Goal: Information Seeking & Learning: Learn about a topic

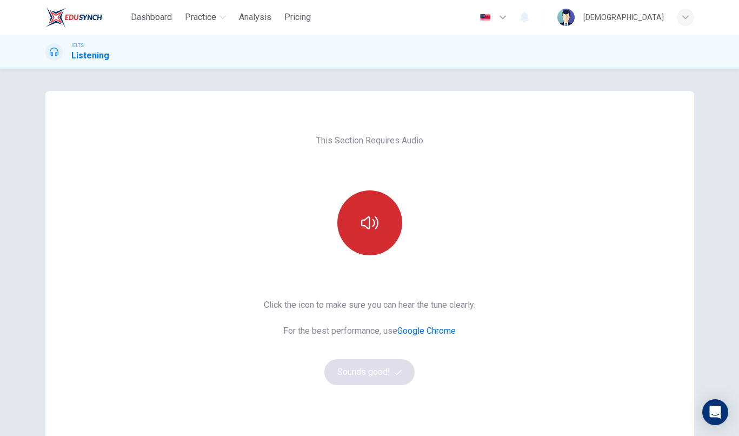
click at [373, 228] on icon "button" at bounding box center [369, 222] width 17 height 13
click at [389, 231] on button "button" at bounding box center [369, 222] width 65 height 65
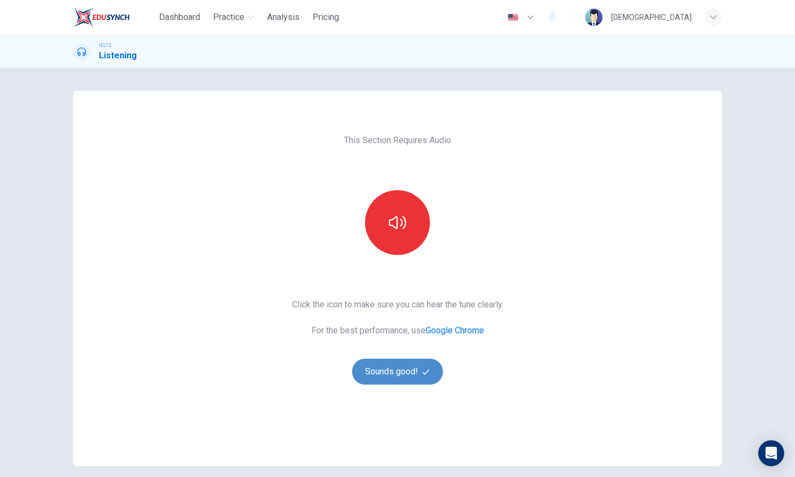
click at [423, 376] on button "Sounds good!" at bounding box center [397, 372] width 91 height 26
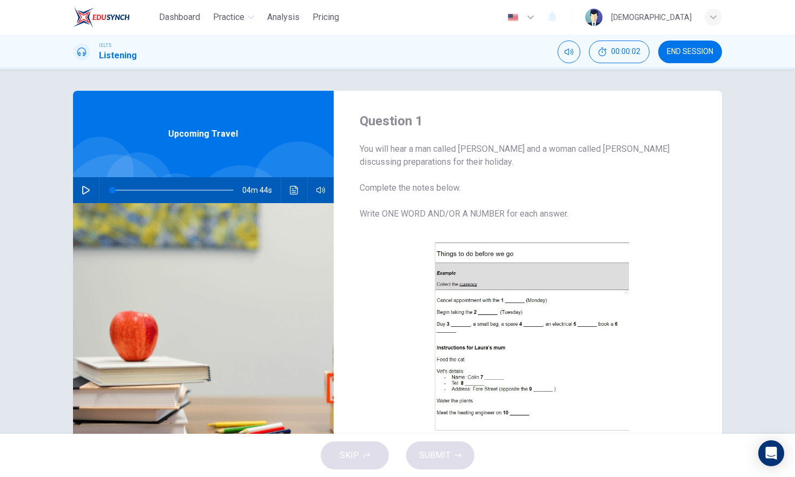
click at [89, 192] on button "button" at bounding box center [85, 190] width 17 height 26
type input "2"
click at [83, 190] on button "button" at bounding box center [85, 190] width 17 height 26
drag, startPoint x: 115, startPoint y: 194, endPoint x: 97, endPoint y: 200, distance: 19.3
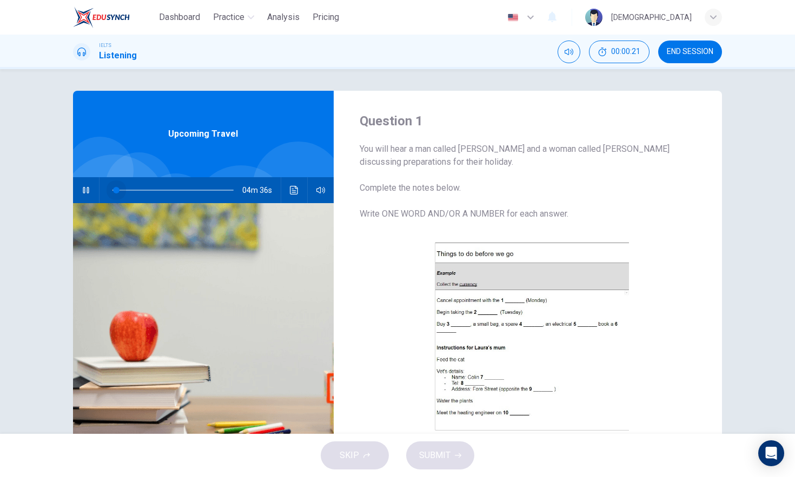
click at [96, 195] on div "04m 36s" at bounding box center [203, 190] width 261 height 26
click at [235, 311] on img at bounding box center [203, 334] width 261 height 263
click at [198, 191] on span at bounding box center [200, 190] width 6 height 6
click at [196, 192] on span at bounding box center [198, 190] width 6 height 6
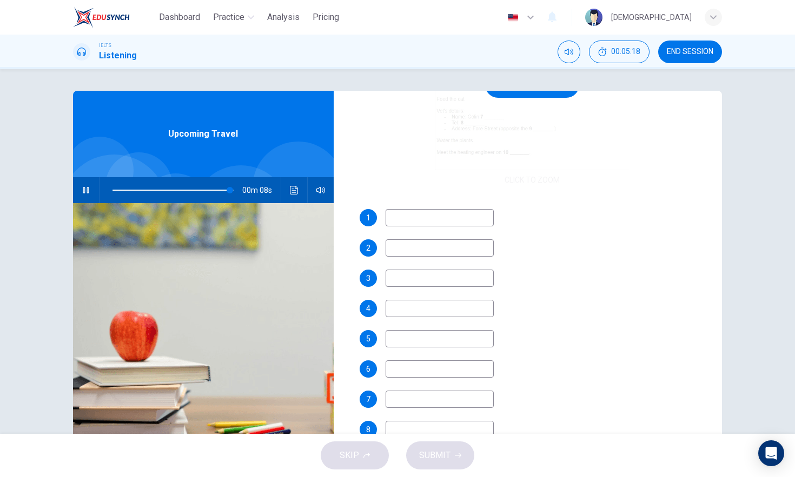
scroll to position [32, 0]
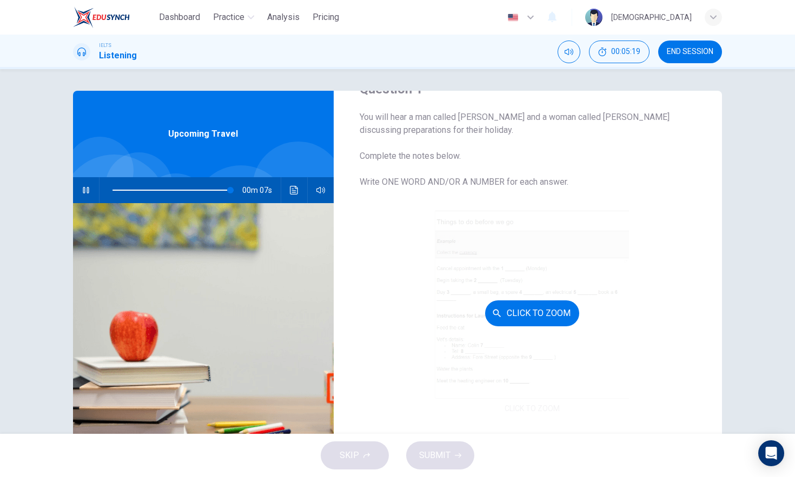
click at [538, 310] on button "Click to Zoom" at bounding box center [532, 314] width 94 height 26
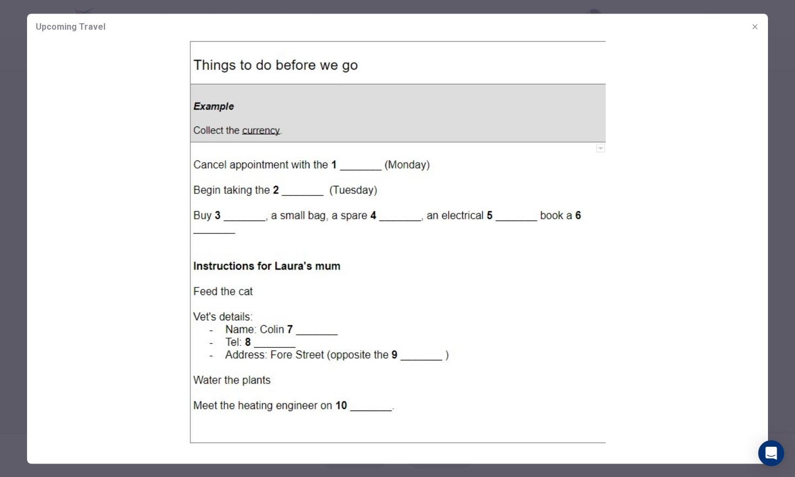
click at [739, 63] on div at bounding box center [397, 238] width 795 height 477
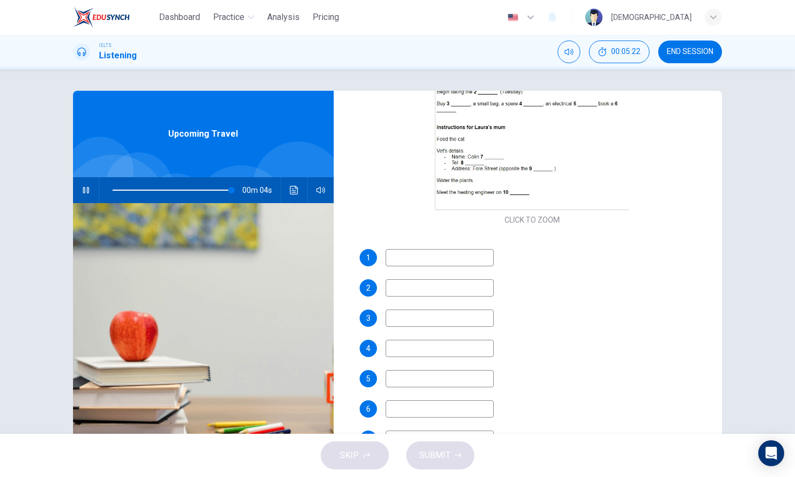
scroll to position [180, 0]
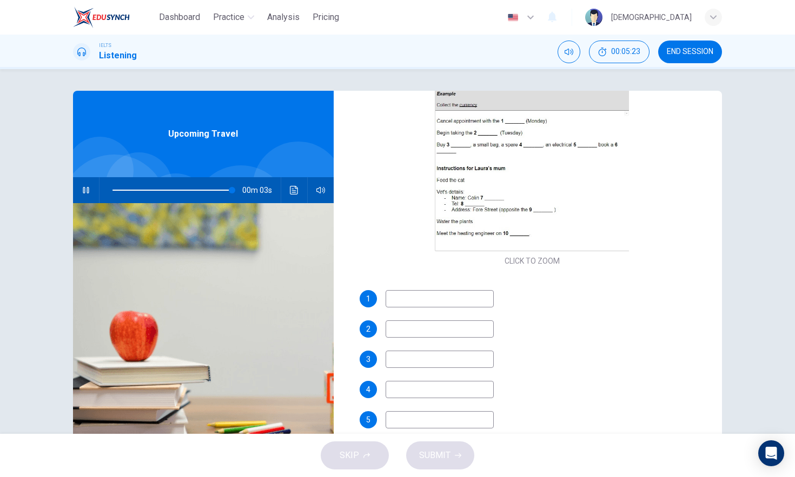
click at [447, 293] on input at bounding box center [440, 298] width 108 height 17
type input "99"
type input "hair"
type input "100"
type input "hairdres"
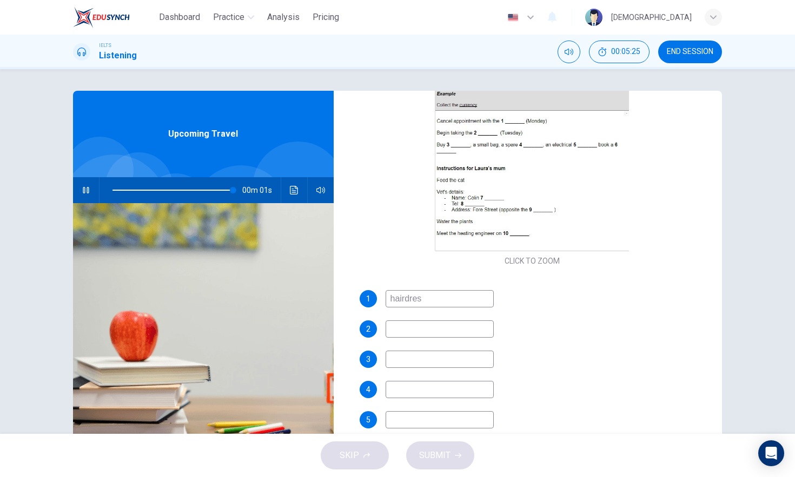
type input "100"
type input "hairdress"
type input "0"
type input "hairdresser"
click at [440, 323] on input at bounding box center [440, 329] width 108 height 17
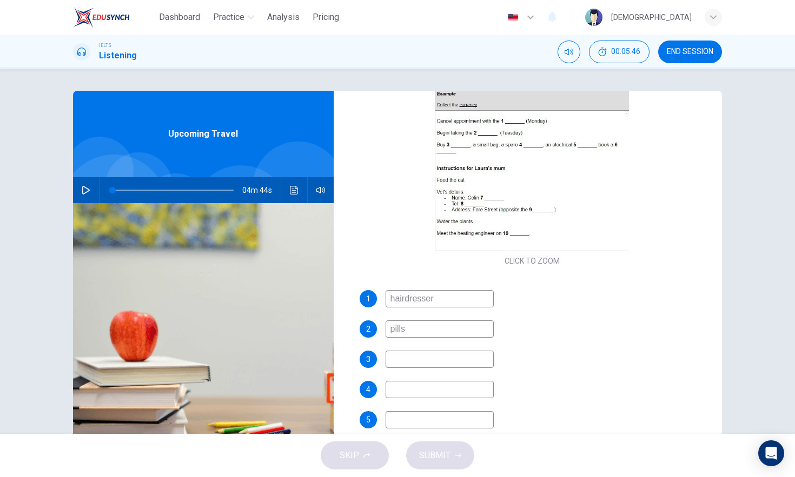
type input "pills"
click at [413, 356] on input at bounding box center [440, 359] width 108 height 17
type input "e"
type input "sunglasses"
click at [413, 393] on input at bounding box center [440, 389] width 108 height 17
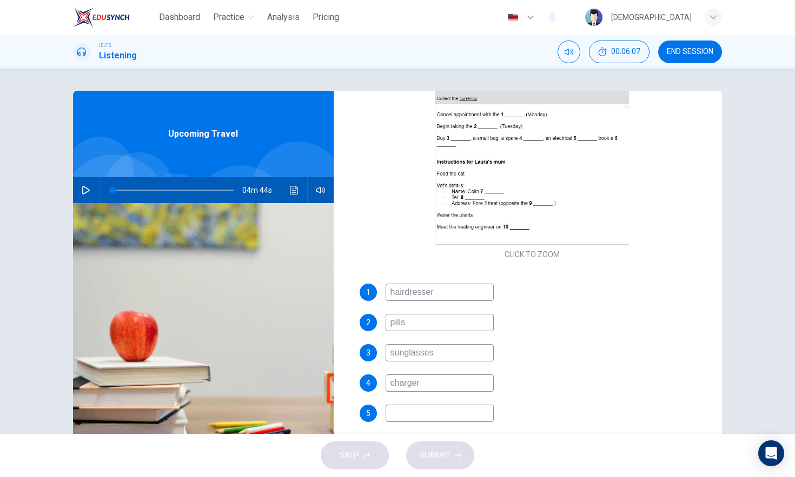
scroll to position [188, 0]
click at [440, 379] on input "charger" at bounding box center [440, 381] width 108 height 17
type input "l"
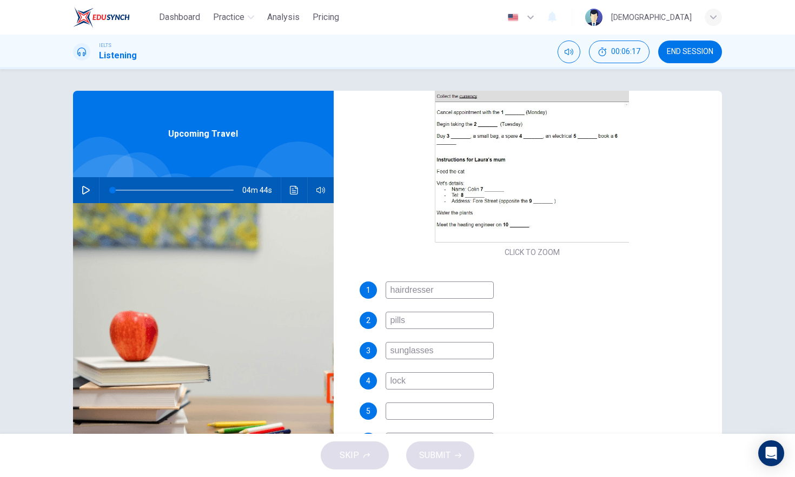
scroll to position [204, 0]
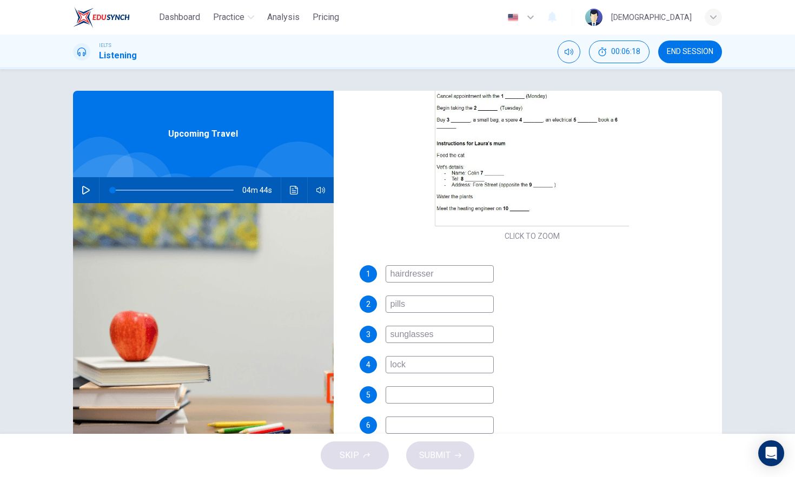
type input "lock"
click at [412, 400] on input at bounding box center [440, 395] width 108 height 17
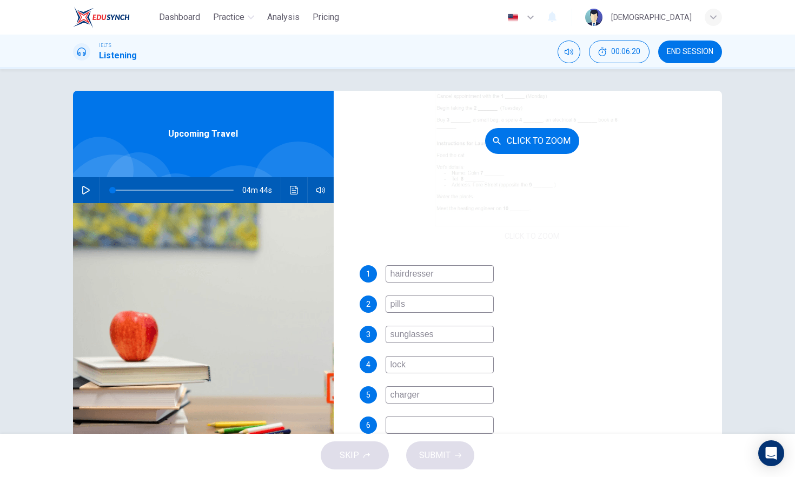
click at [546, 128] on button "Click to Zoom" at bounding box center [532, 141] width 94 height 26
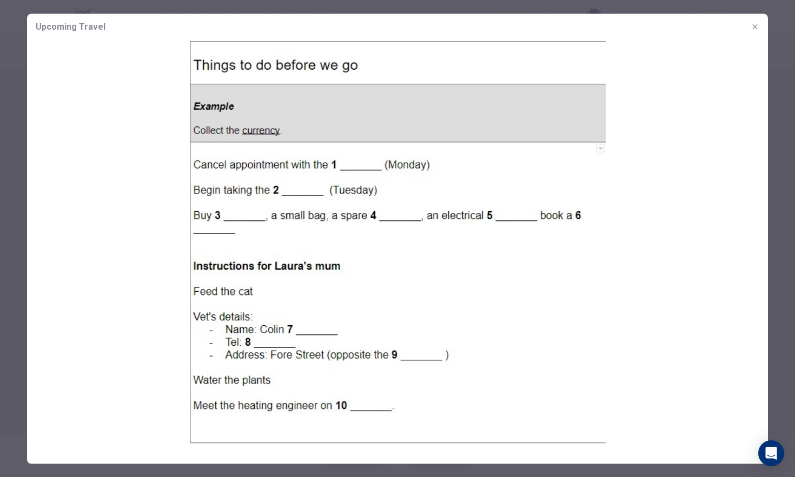
click at [739, 53] on div at bounding box center [397, 238] width 795 height 477
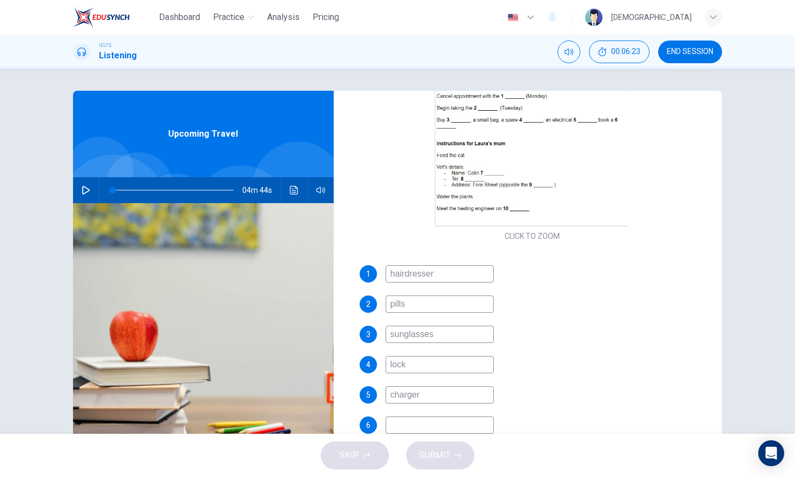
click at [397, 422] on input at bounding box center [440, 425] width 108 height 17
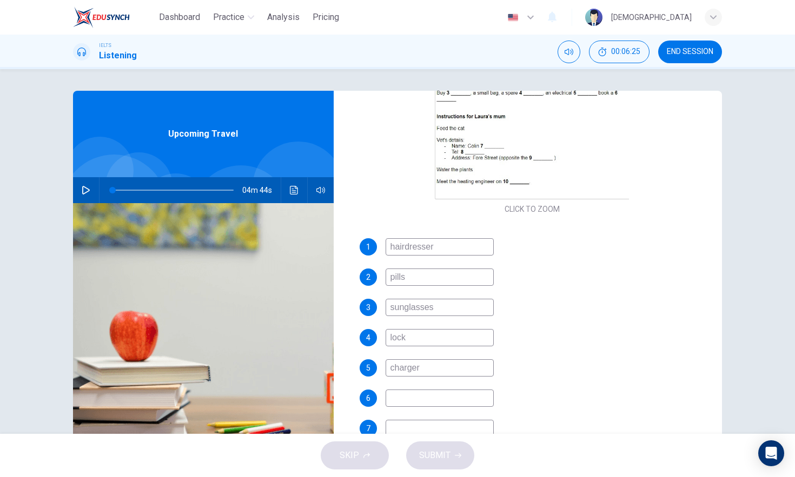
scroll to position [250, 0]
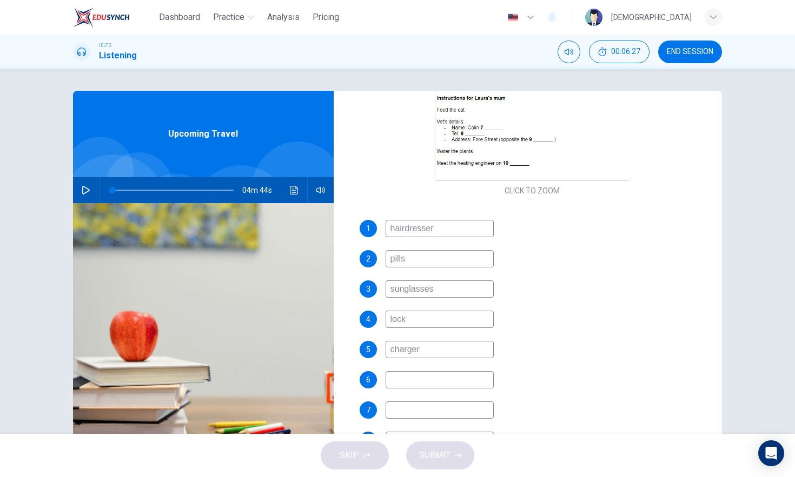
click at [430, 353] on input "charger" at bounding box center [440, 349] width 108 height 17
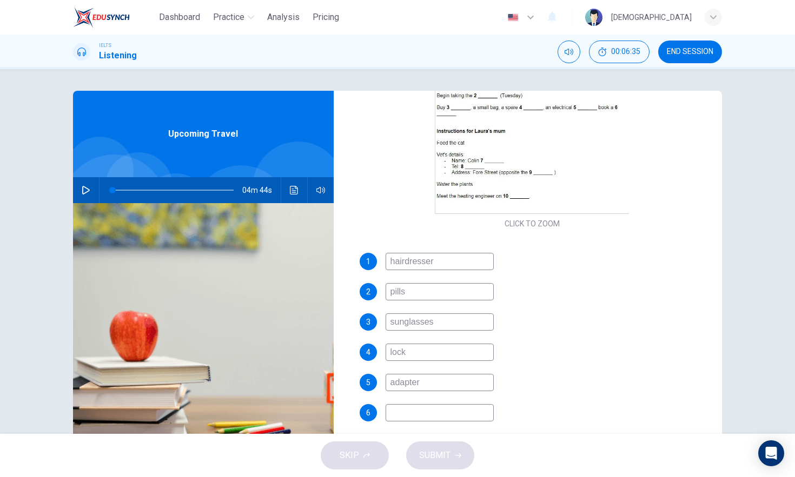
scroll to position [215, 0]
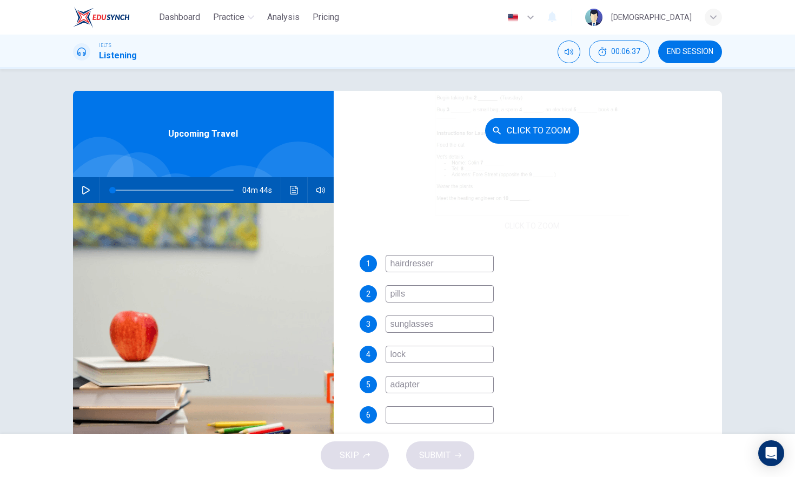
type input "adapter"
click at [571, 94] on div "Click to Zoom" at bounding box center [533, 131] width 346 height 206
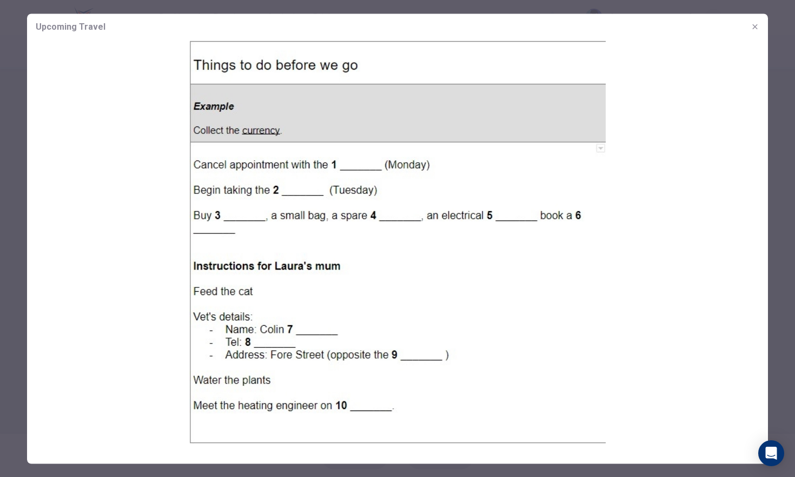
click at [739, 193] on div at bounding box center [397, 238] width 795 height 477
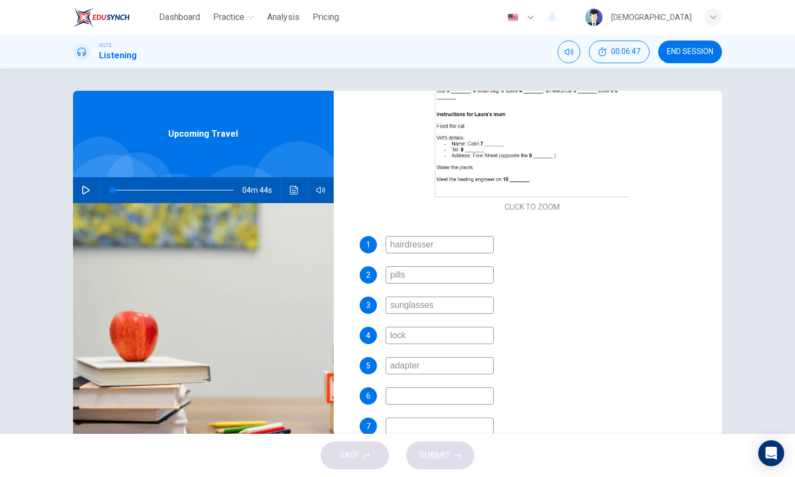
scroll to position [289, 0]
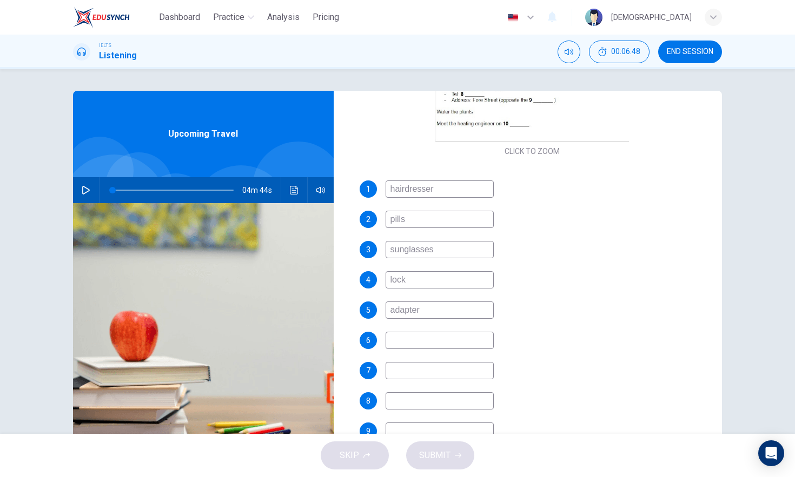
click at [433, 344] on input at bounding box center [440, 340] width 108 height 17
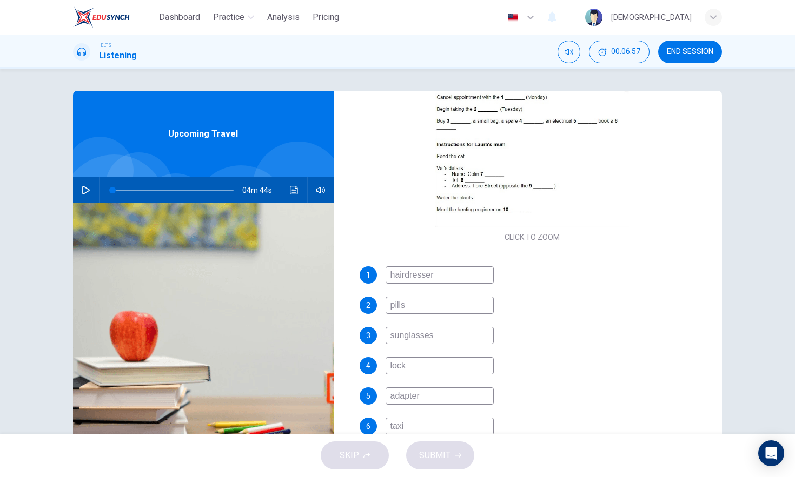
scroll to position [300, 0]
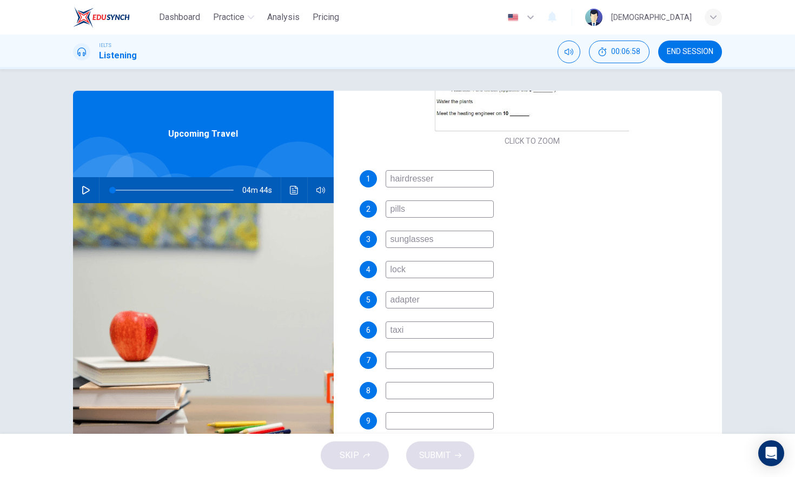
type input "taxi"
click at [423, 363] on input at bounding box center [440, 360] width 108 height 17
type input "jefferey"
click at [653, 304] on div "5 adapter" at bounding box center [533, 299] width 346 height 17
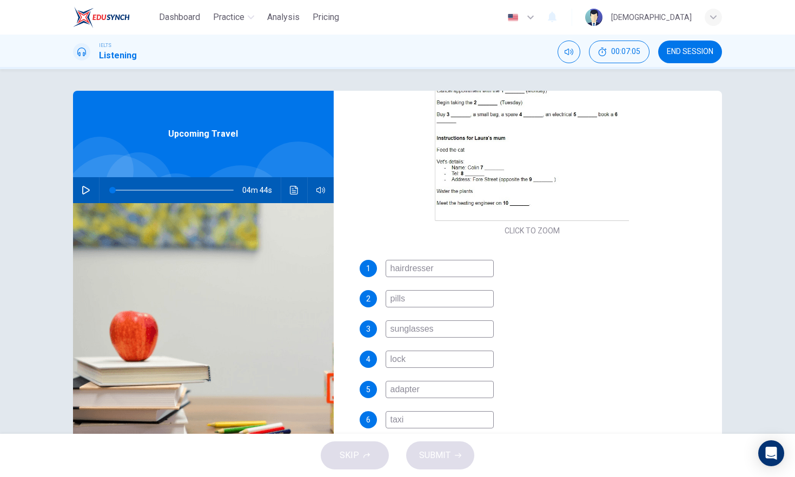
scroll to position [310, 0]
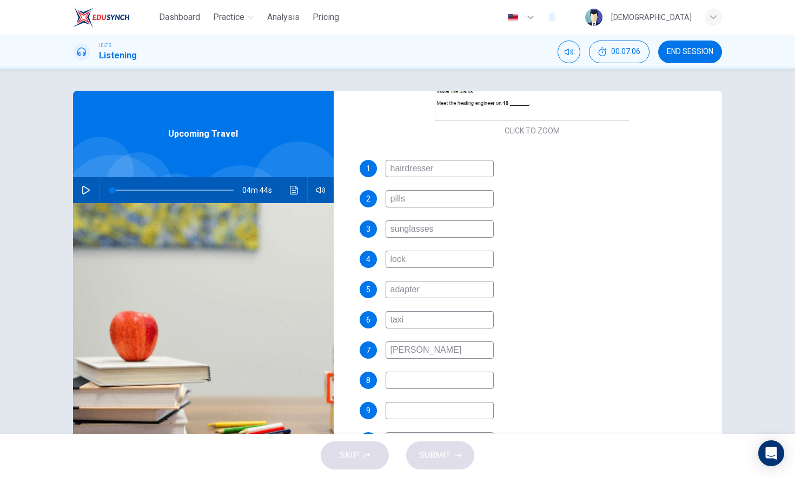
click at [424, 383] on input at bounding box center [440, 380] width 108 height 17
type input "bank"
click at [500, 368] on div "1 hairdresser 2 pills 3 sunglasses 4 lock 5 adapter 6 taxi 7 jefferey 8 bank 9 …" at bounding box center [533, 315] width 346 height 311
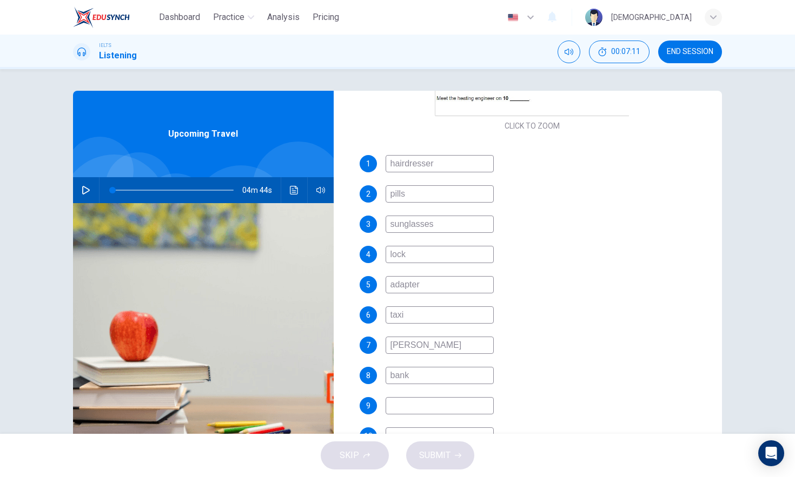
scroll to position [54, 0]
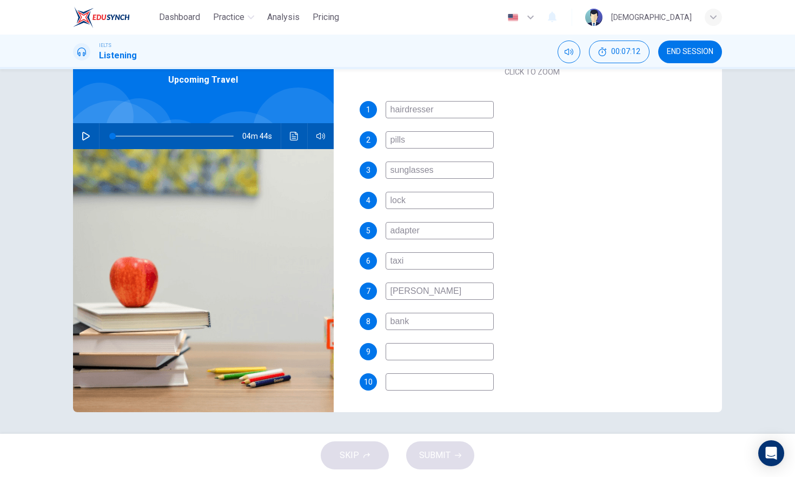
click at [396, 352] on input at bounding box center [440, 351] width 108 height 17
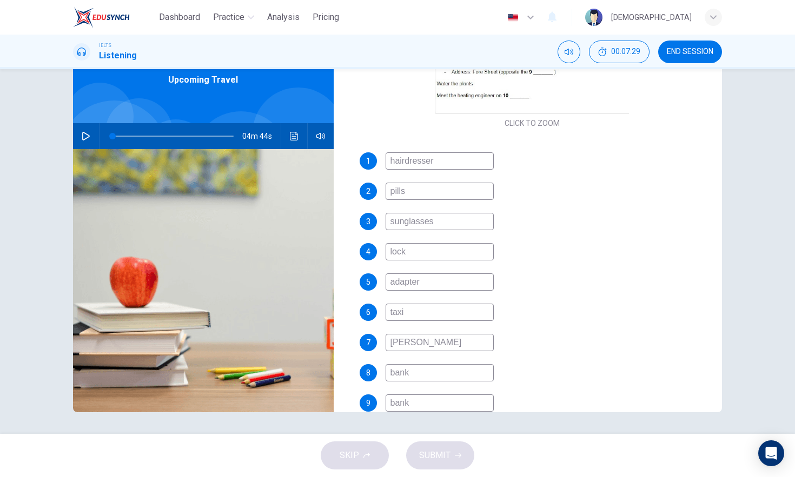
scroll to position [315, 0]
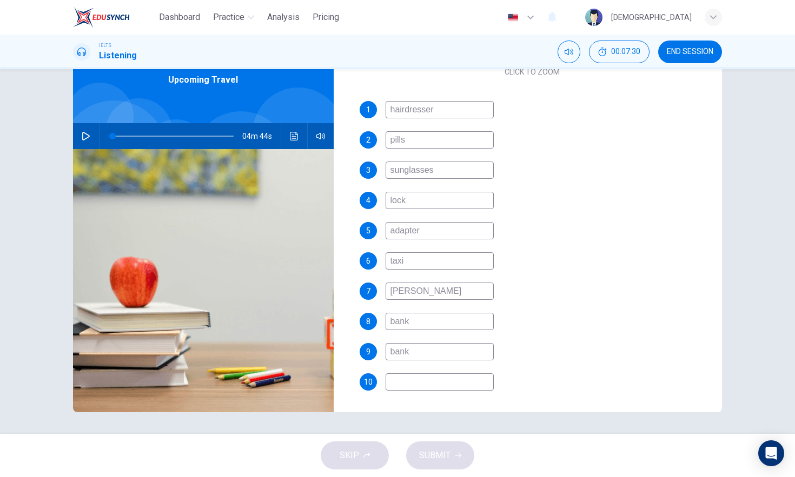
click at [409, 357] on input "bank" at bounding box center [440, 351] width 108 height 17
type input "church"
drag, startPoint x: 526, startPoint y: 296, endPoint x: 516, endPoint y: 297, distance: 9.8
click at [524, 297] on div "7 jefferey" at bounding box center [533, 291] width 346 height 17
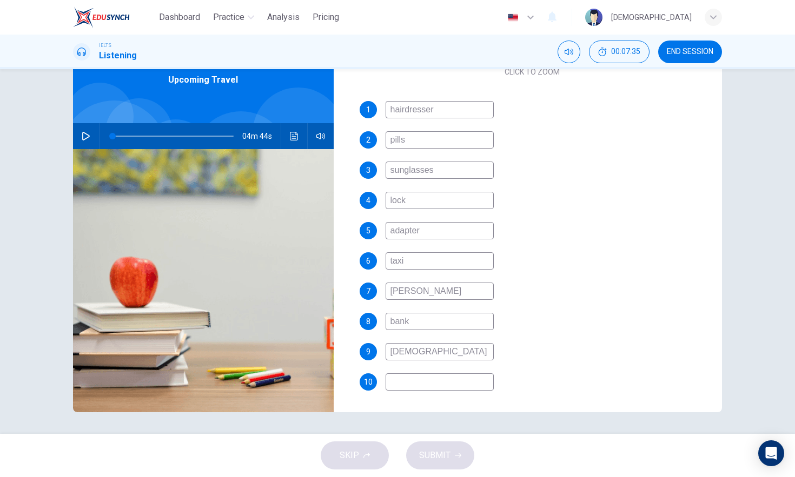
click at [436, 326] on input "bank" at bounding box center [440, 321] width 108 height 17
type input "07594"
click at [400, 395] on div "1 hairdresser 2 pills 3 sunglasses 4 lock 5 adapter 6 taxi 7 jefferey 8 07594 9…" at bounding box center [533, 256] width 346 height 311
click at [427, 383] on input at bounding box center [440, 382] width 108 height 17
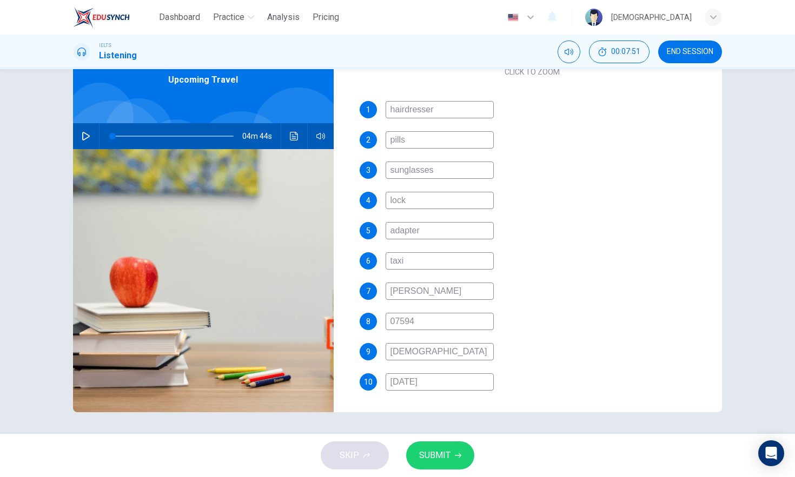
click at [404, 388] on input "30th April" at bounding box center [440, 382] width 108 height 17
click at [409, 390] on input "30th April" at bounding box center [440, 382] width 108 height 17
click at [400, 387] on input "30th April" at bounding box center [440, 382] width 108 height 17
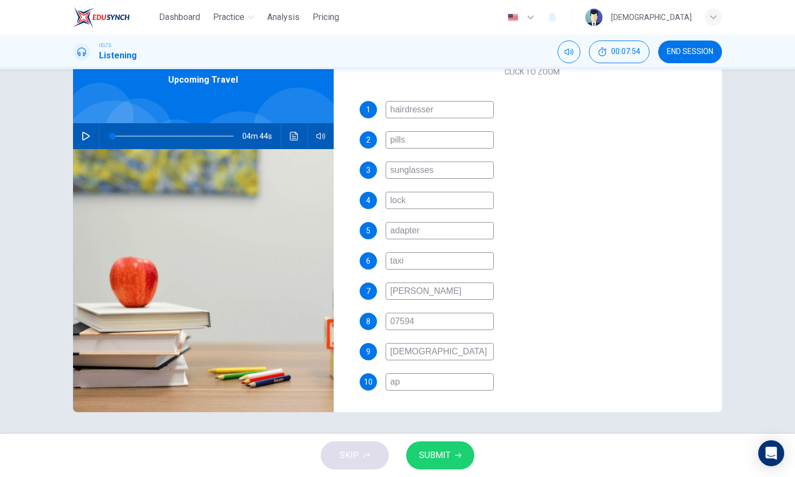
type input "a"
type input "April 30th"
click at [443, 435] on span "SUBMIT" at bounding box center [434, 455] width 31 height 15
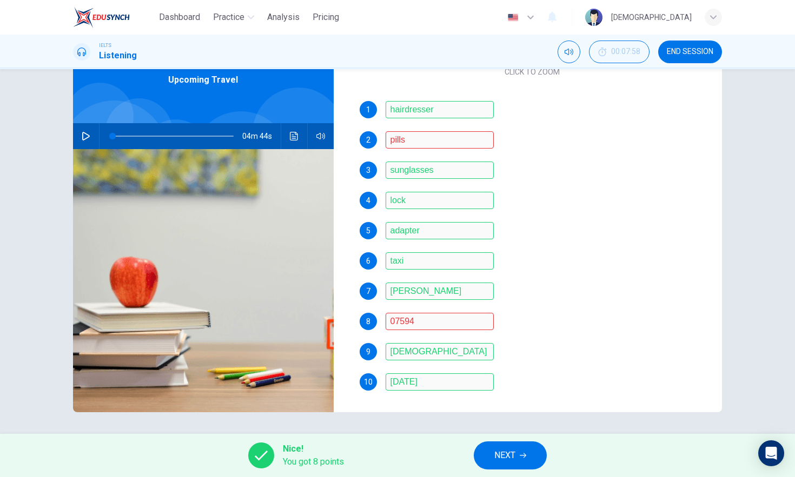
click at [526, 301] on div "1 hairdresser 2 pills 3 sunglasses 4 lock 5 adapter 6 taxi 7 jefferey 8 07594 9…" at bounding box center [533, 256] width 346 height 311
click at [528, 435] on div "Nice! You got 8 points NEXT" at bounding box center [397, 455] width 795 height 43
click at [528, 435] on button "NEXT" at bounding box center [510, 456] width 73 height 28
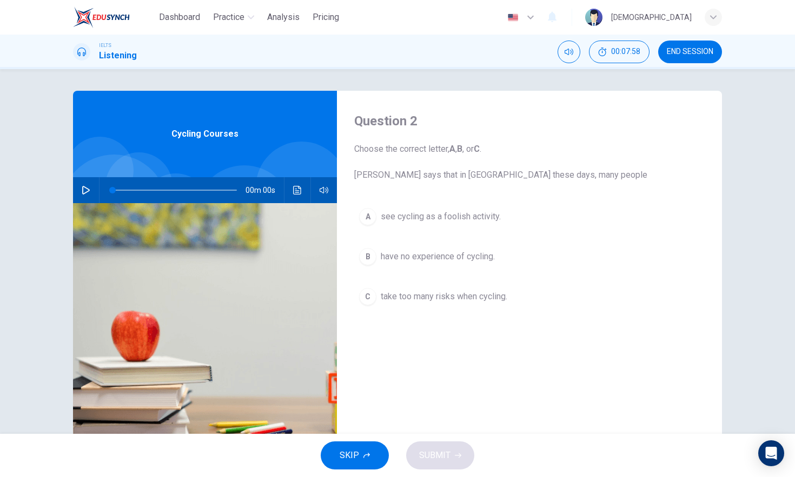
click at [687, 57] on button "END SESSION" at bounding box center [690, 52] width 64 height 23
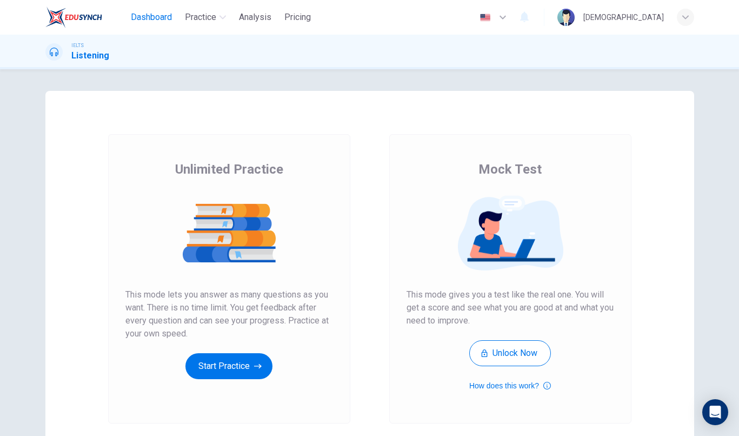
click at [165, 22] on span "Dashboard" at bounding box center [151, 17] width 41 height 13
click at [215, 361] on button "Start Practice" at bounding box center [228, 366] width 87 height 26
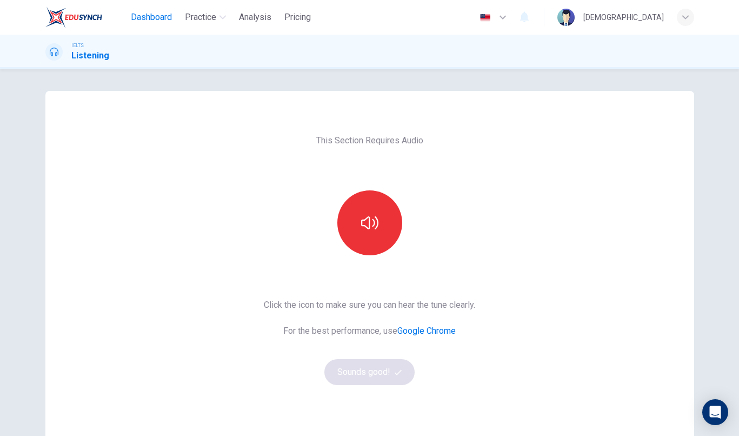
click at [165, 18] on span "Dashboard" at bounding box center [151, 17] width 41 height 13
